Goal: Transaction & Acquisition: Purchase product/service

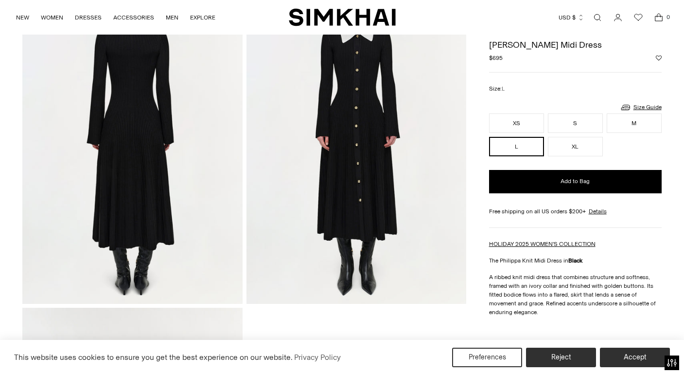
scroll to position [430, 0]
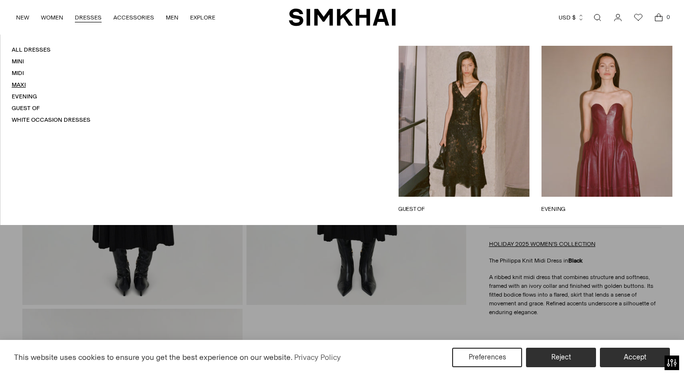
click at [18, 84] on link "Maxi" at bounding box center [19, 84] width 14 height 7
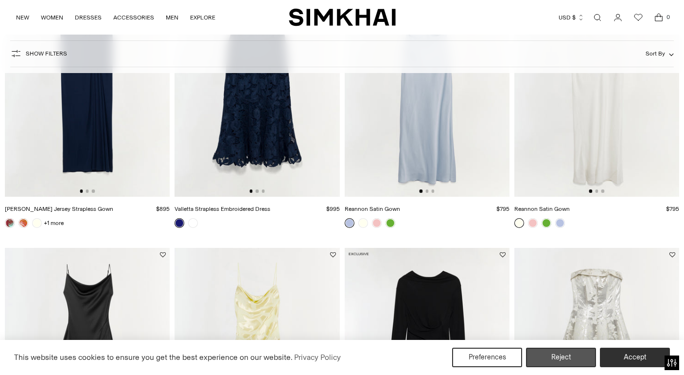
click at [571, 360] on button "Reject" at bounding box center [561, 356] width 70 height 19
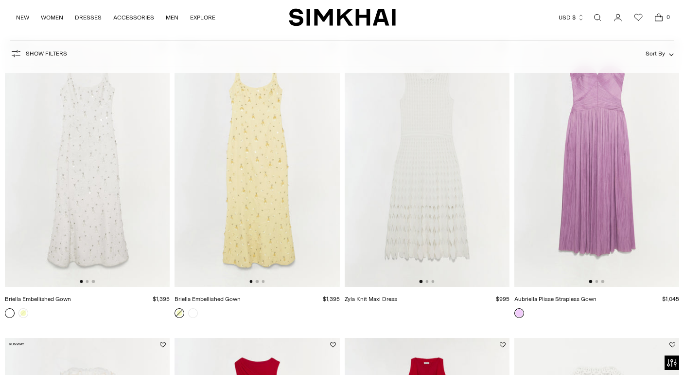
scroll to position [993, 0]
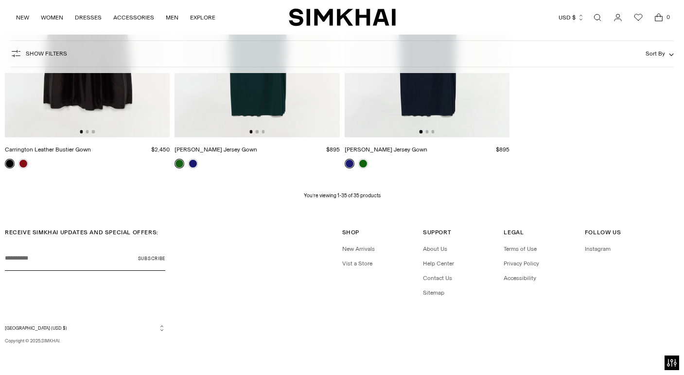
scroll to position [2635, 0]
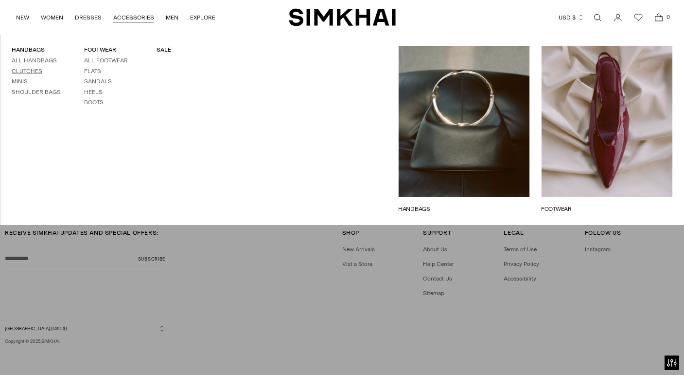
click at [38, 70] on link "Clutches" at bounding box center [27, 71] width 31 height 7
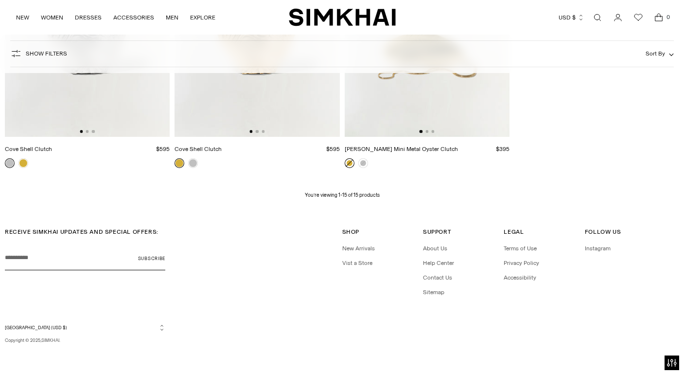
scroll to position [1142, 0]
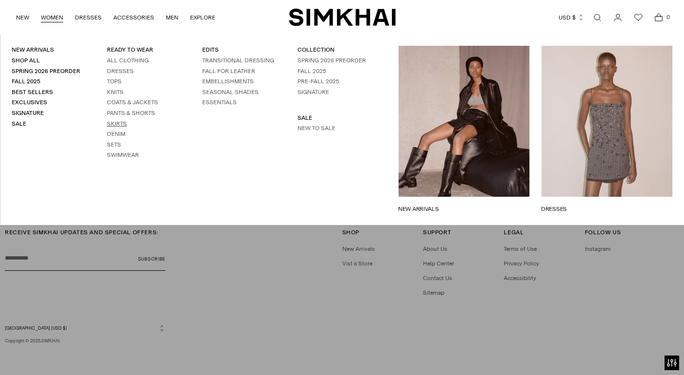
click at [117, 120] on link "Skirts" at bounding box center [117, 123] width 20 height 7
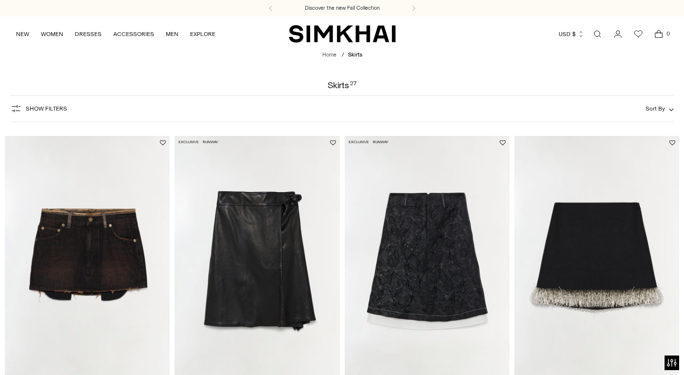
scroll to position [199, 0]
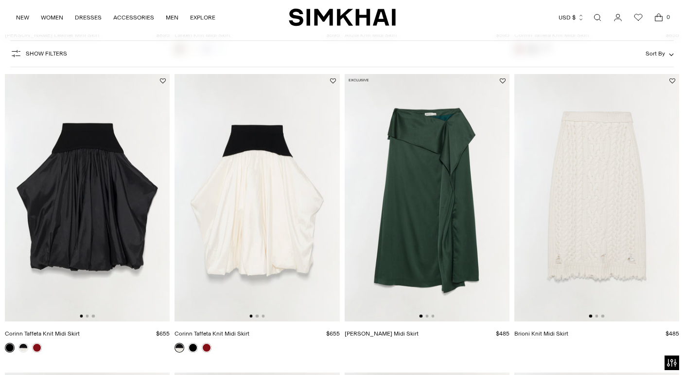
scroll to position [650, 0]
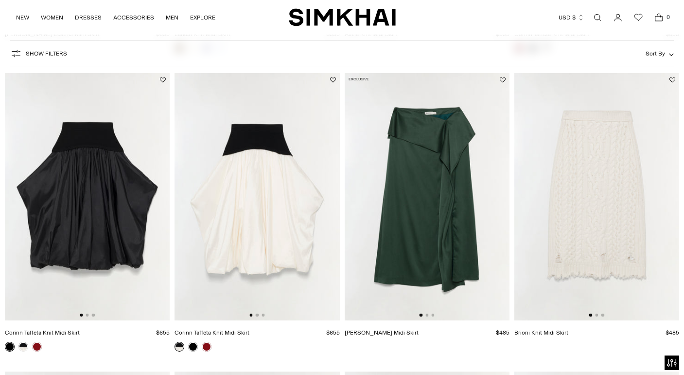
click at [367, 177] on img at bounding box center [427, 197] width 165 height 248
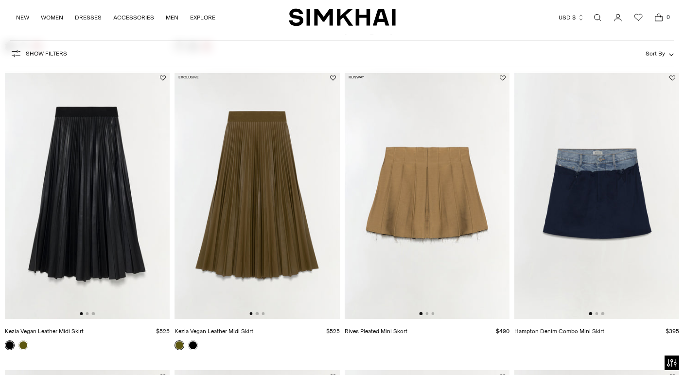
scroll to position [983, 0]
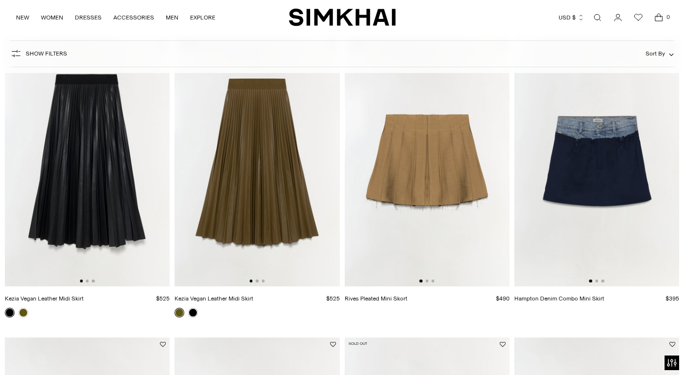
click at [167, 221] on img at bounding box center [87, 162] width 165 height 248
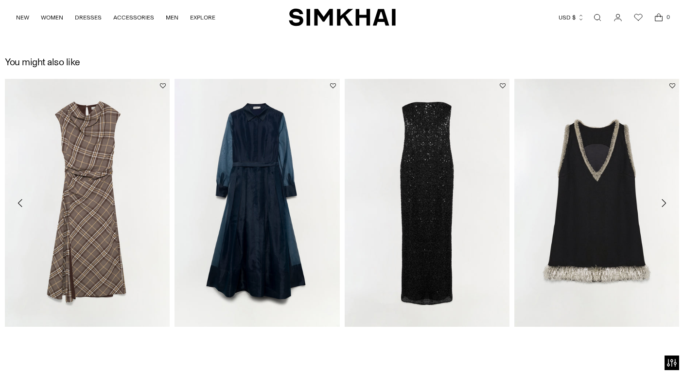
scroll to position [1292, 0]
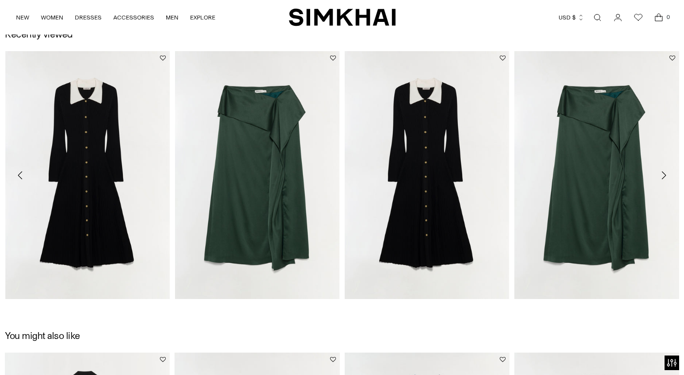
scroll to position [1079, 0]
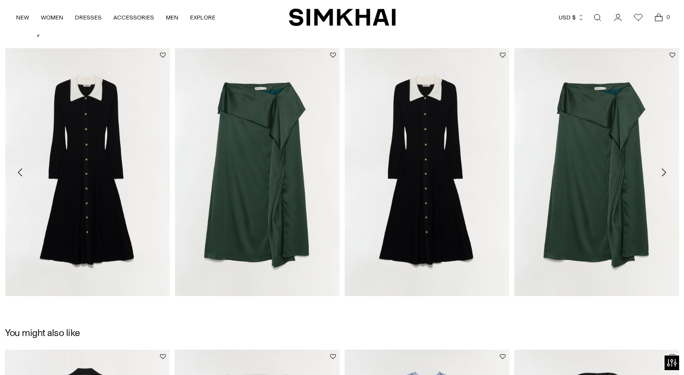
click at [658, 172] on icon "Move to next carousel slide" at bounding box center [664, 172] width 12 height 12
click at [662, 167] on icon "Move to next carousel slide" at bounding box center [664, 172] width 12 height 12
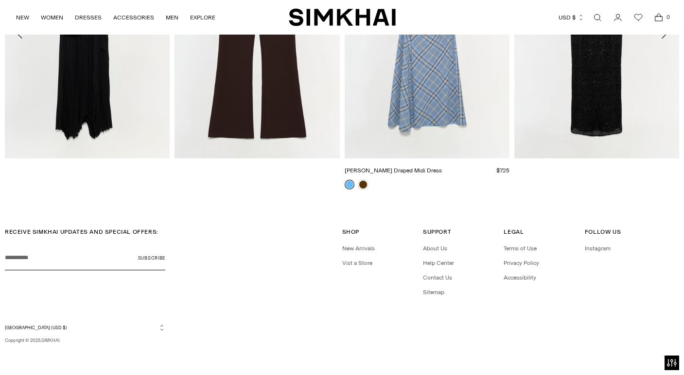
scroll to position [1517, 0]
click at [420, 64] on div "Burke Draped Midi Dress $725 Unit price / per" at bounding box center [427, 50] width 165 height 279
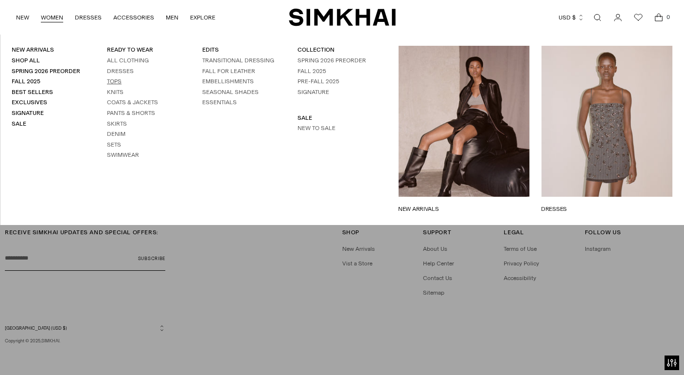
click at [115, 80] on link "Tops" at bounding box center [114, 81] width 15 height 7
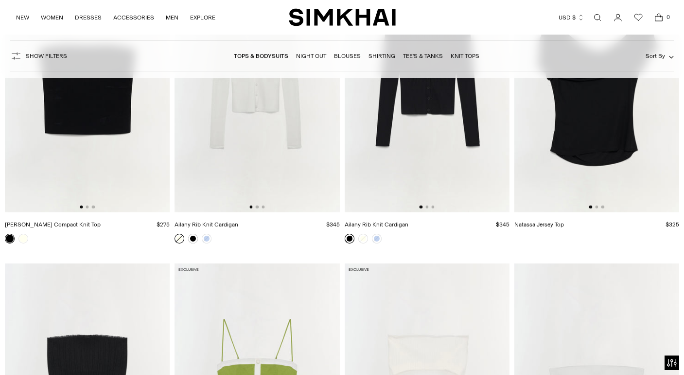
scroll to position [0, 2]
click at [368, 166] on img at bounding box center [427, 88] width 165 height 248
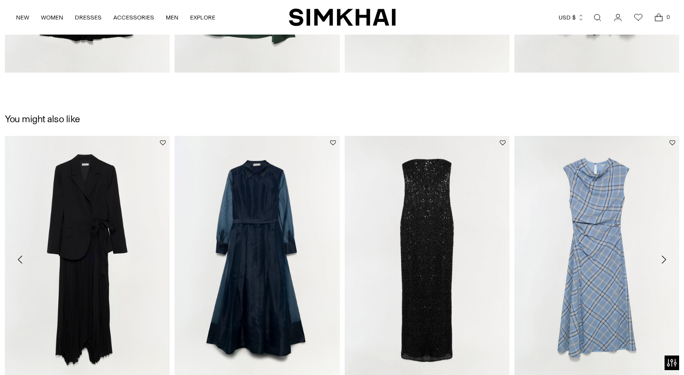
scroll to position [1664, 0]
